Goal: Entertainment & Leisure: Browse casually

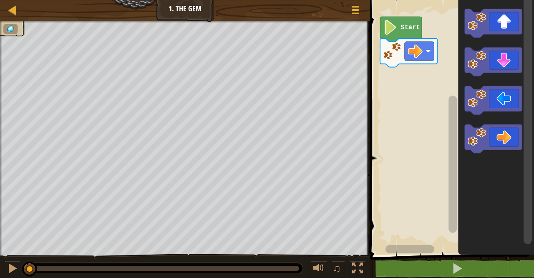
click at [405, 32] on icon "Blockly Workspace" at bounding box center [401, 29] width 42 height 25
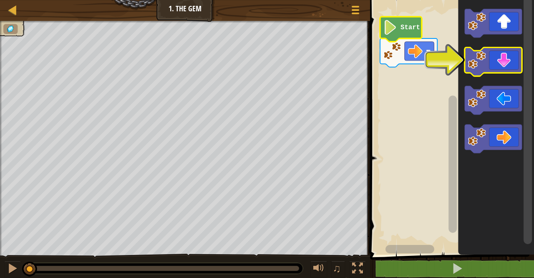
click at [488, 61] on icon "Blockly Workspace" at bounding box center [493, 61] width 57 height 29
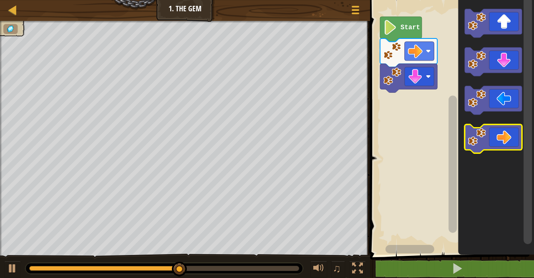
click at [500, 144] on icon "Blockly Workspace" at bounding box center [493, 138] width 57 height 29
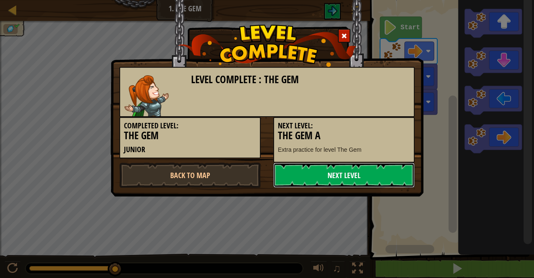
click at [341, 184] on link "Next Level" at bounding box center [344, 174] width 142 height 25
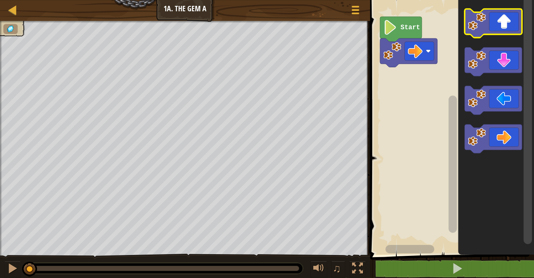
click at [501, 30] on icon "Blockly Workspace" at bounding box center [493, 23] width 57 height 29
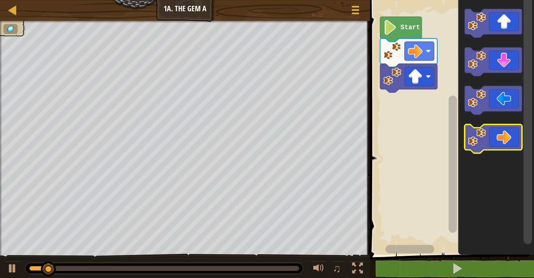
click at [483, 132] on image "Blockly Workspace" at bounding box center [477, 137] width 18 height 18
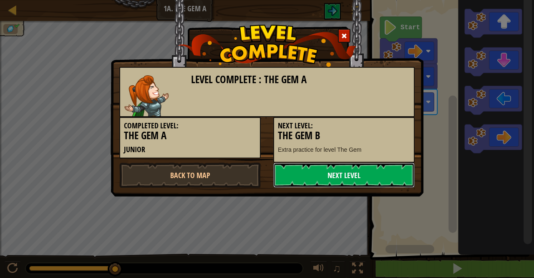
click at [321, 180] on link "Next Level" at bounding box center [344, 174] width 142 height 25
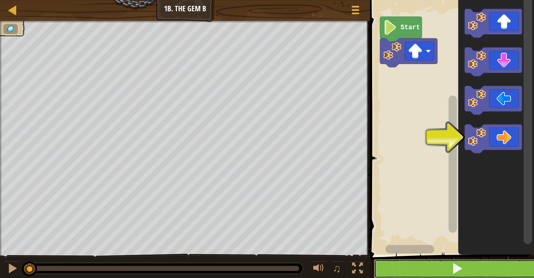
click at [433, 268] on button at bounding box center [457, 268] width 167 height 19
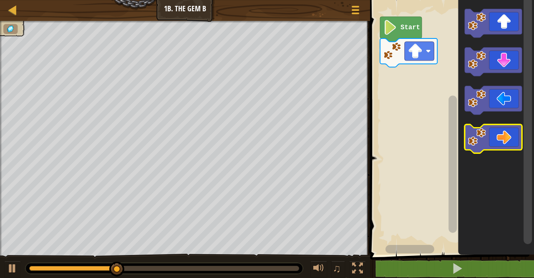
click at [495, 147] on icon "Blockly Workspace" at bounding box center [493, 138] width 57 height 29
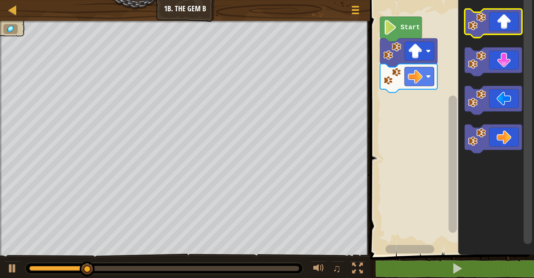
click at [488, 31] on icon "Blockly Workspace" at bounding box center [493, 23] width 57 height 29
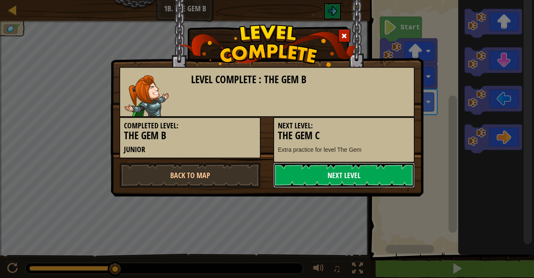
click at [327, 174] on link "Next Level" at bounding box center [344, 174] width 142 height 25
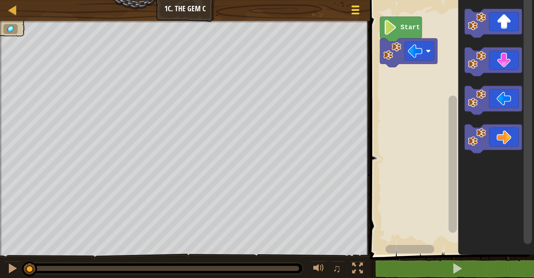
click at [352, 12] on div at bounding box center [355, 10] width 11 height 12
